Goal: Contribute content

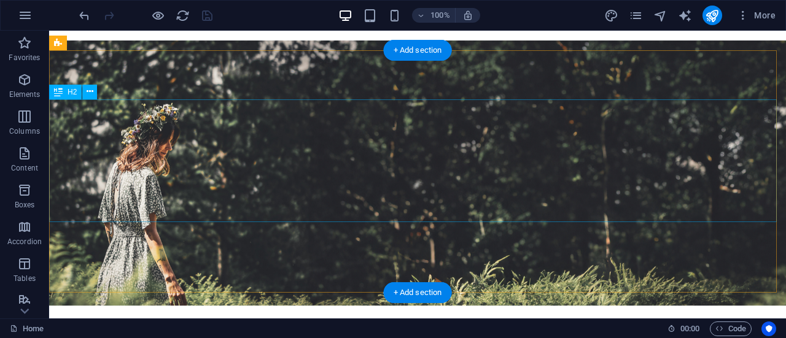
scroll to position [119, 0]
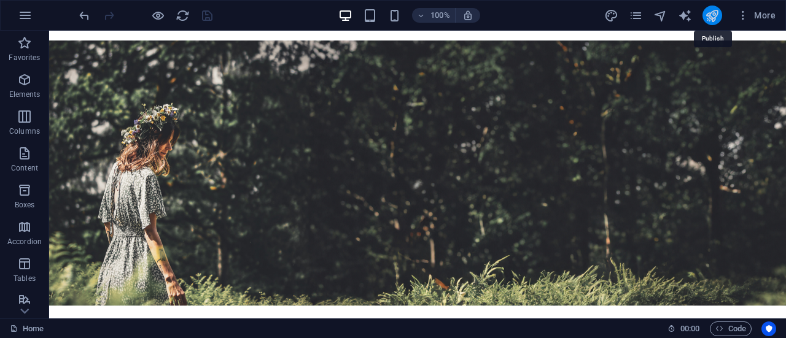
click at [709, 15] on icon "publish" at bounding box center [712, 16] width 14 height 14
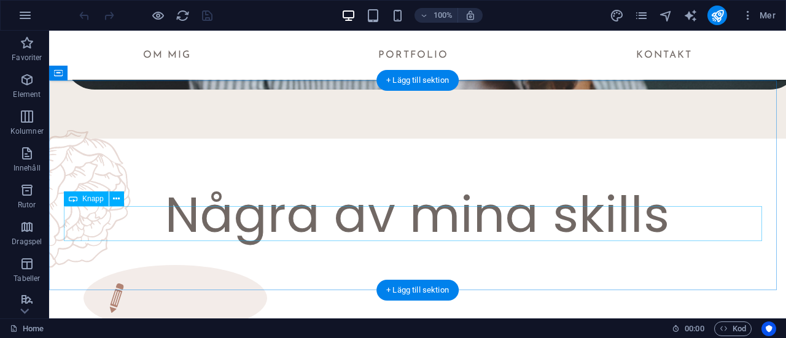
scroll to position [1199, 0]
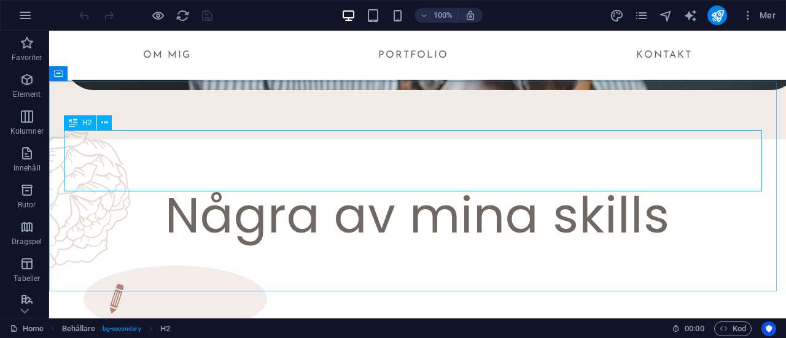
click at [90, 126] on span "H2" at bounding box center [86, 122] width 9 height 7
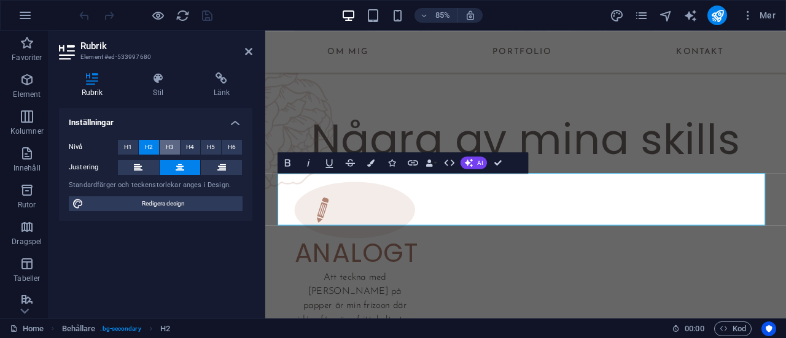
click at [171, 142] on span "H3" at bounding box center [170, 147] width 8 height 15
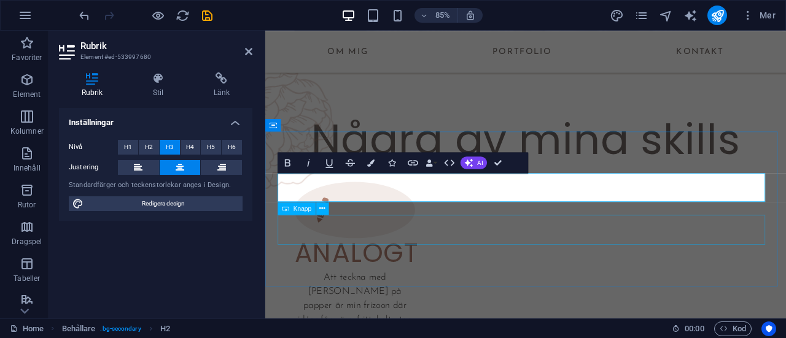
click at [295, 211] on span "Knapp" at bounding box center [303, 209] width 18 height 6
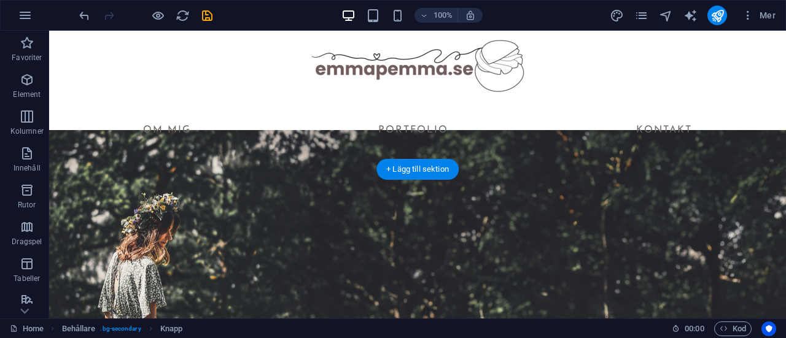
scroll to position [0, 0]
